Goal: Information Seeking & Learning: Check status

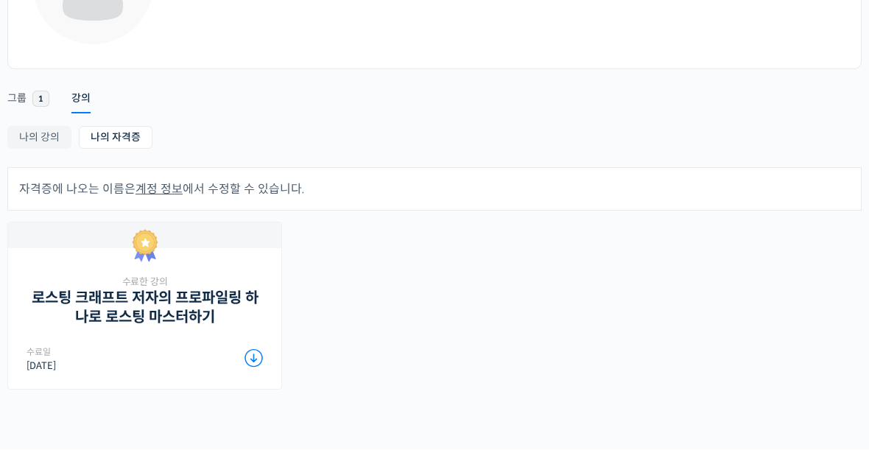
scroll to position [172, 0]
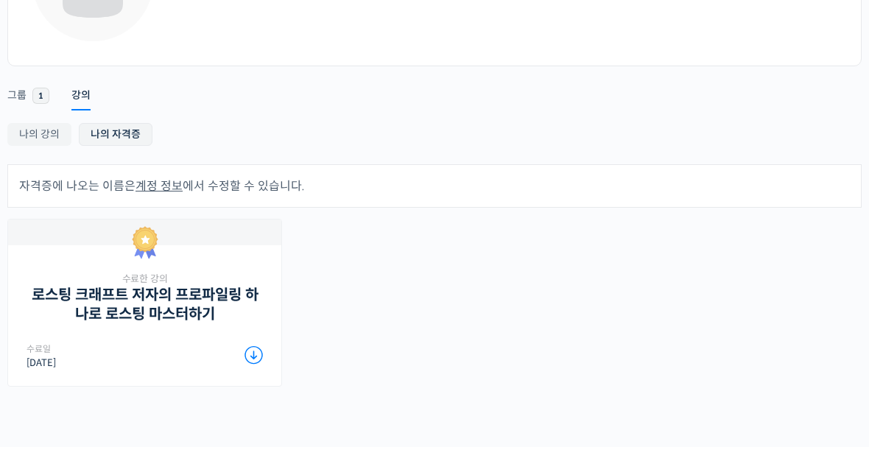
click at [107, 135] on link "나의 자격증" at bounding box center [116, 134] width 74 height 23
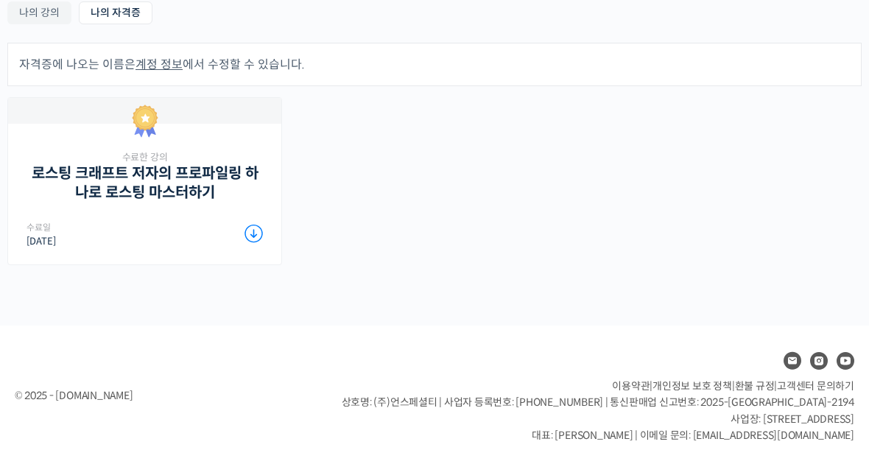
scroll to position [294, 0]
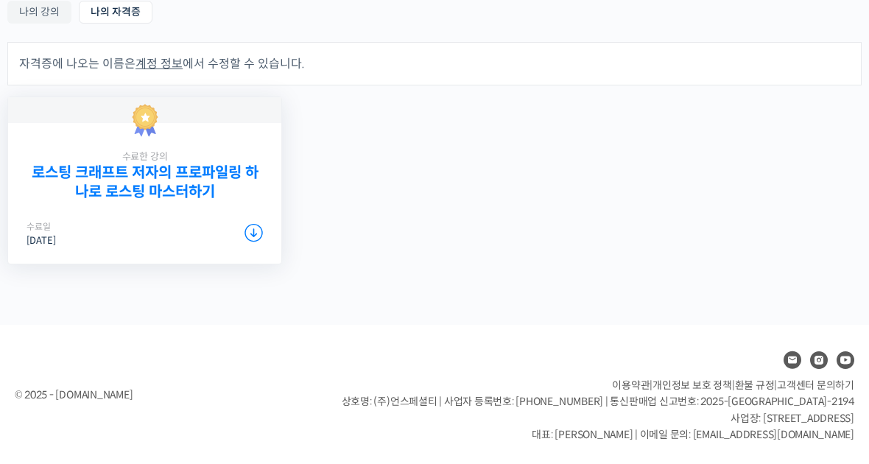
click at [190, 185] on link "로스팅 크래프트 저자의 프로파일링 하나로 로스팅 마스터하기" at bounding box center [145, 181] width 236 height 37
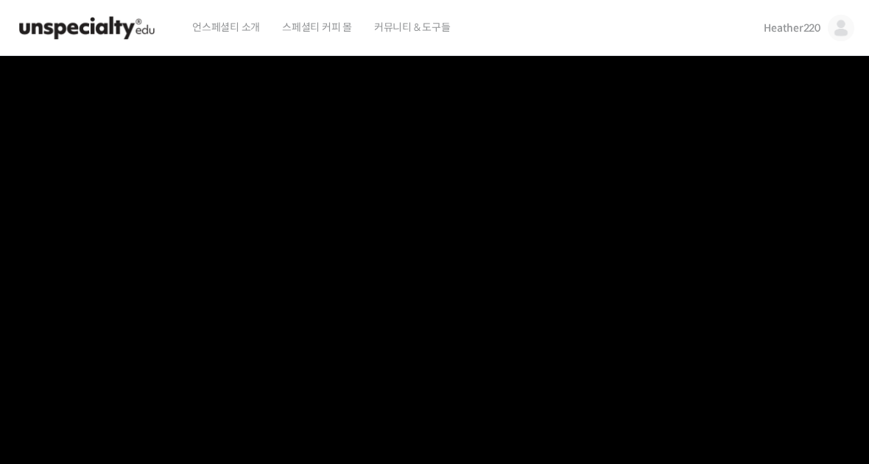
click at [814, 30] on span "Heather220" at bounding box center [791, 27] width 57 height 13
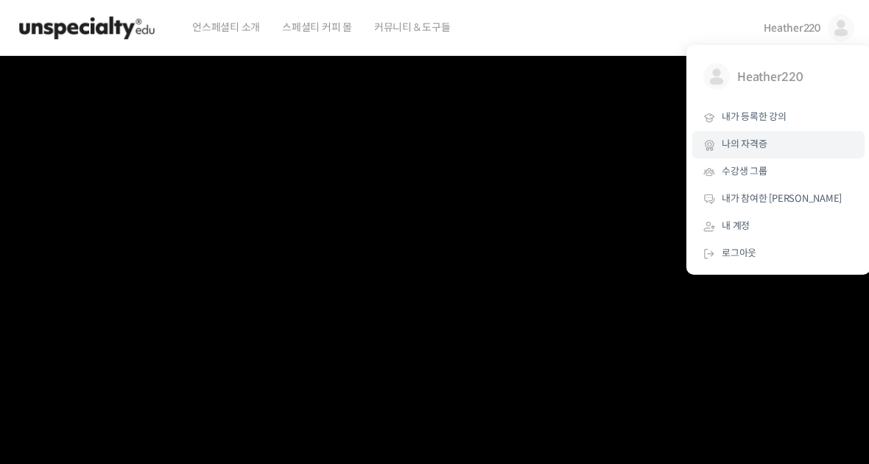
click at [741, 143] on span "나의 자격증" at bounding box center [744, 144] width 46 height 13
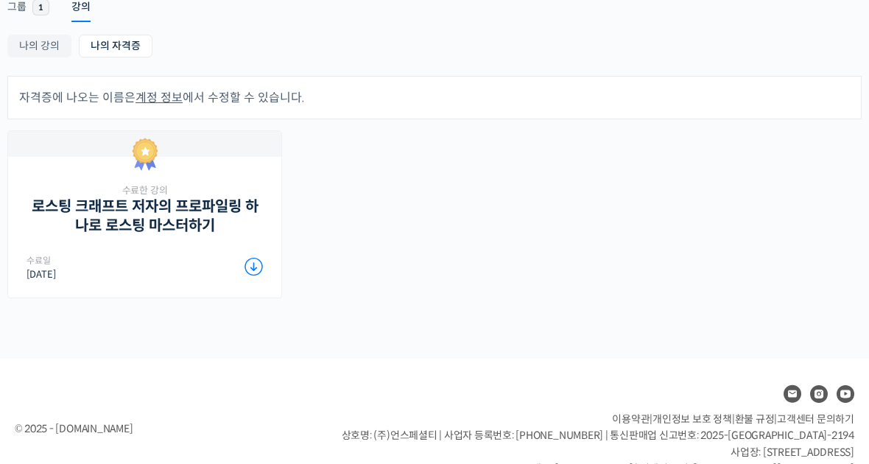
scroll to position [225, 0]
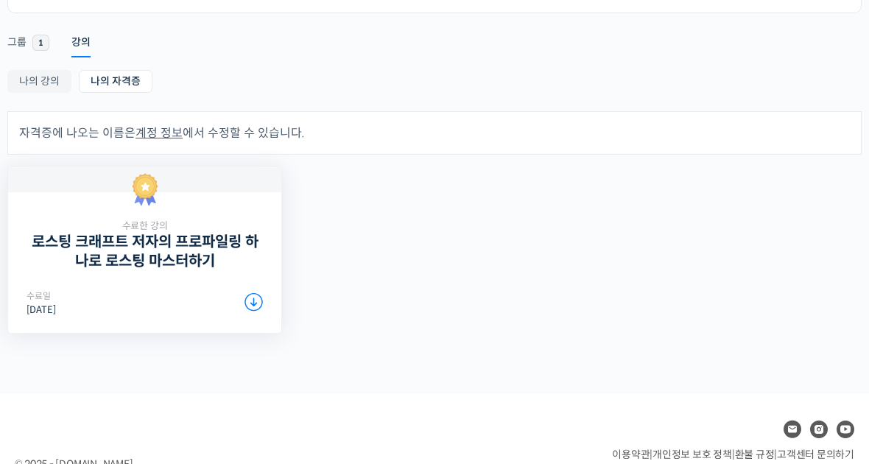
click at [255, 308] on icon at bounding box center [253, 302] width 18 height 18
